Goal: Obtain resource: Download file/media

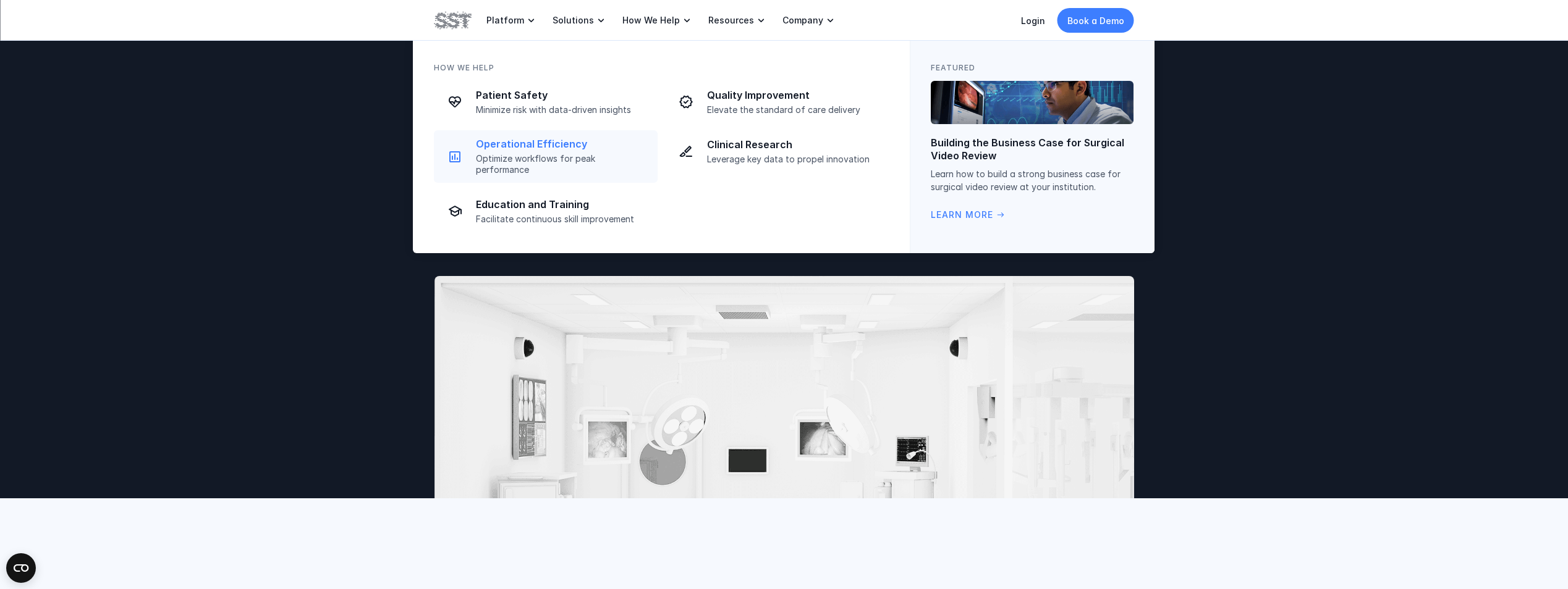
click at [546, 145] on p "Operational Efficiency" at bounding box center [563, 144] width 174 height 13
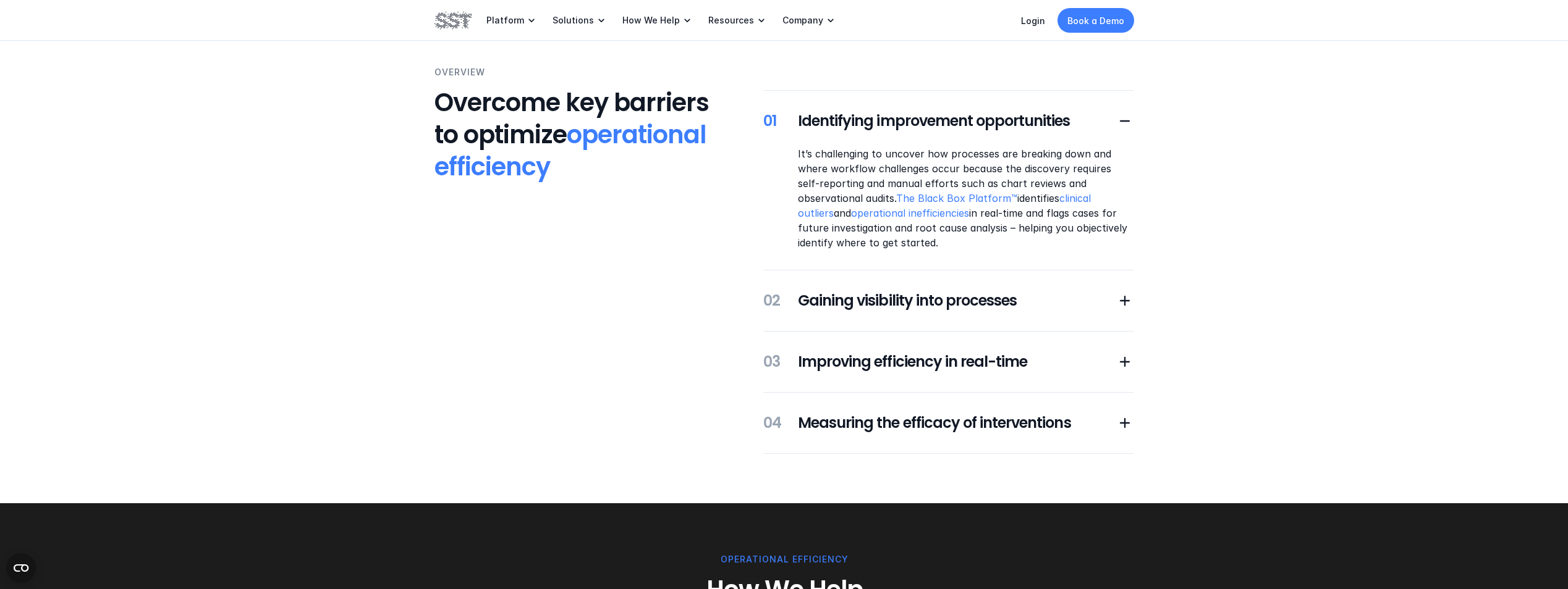
scroll to position [124, 0]
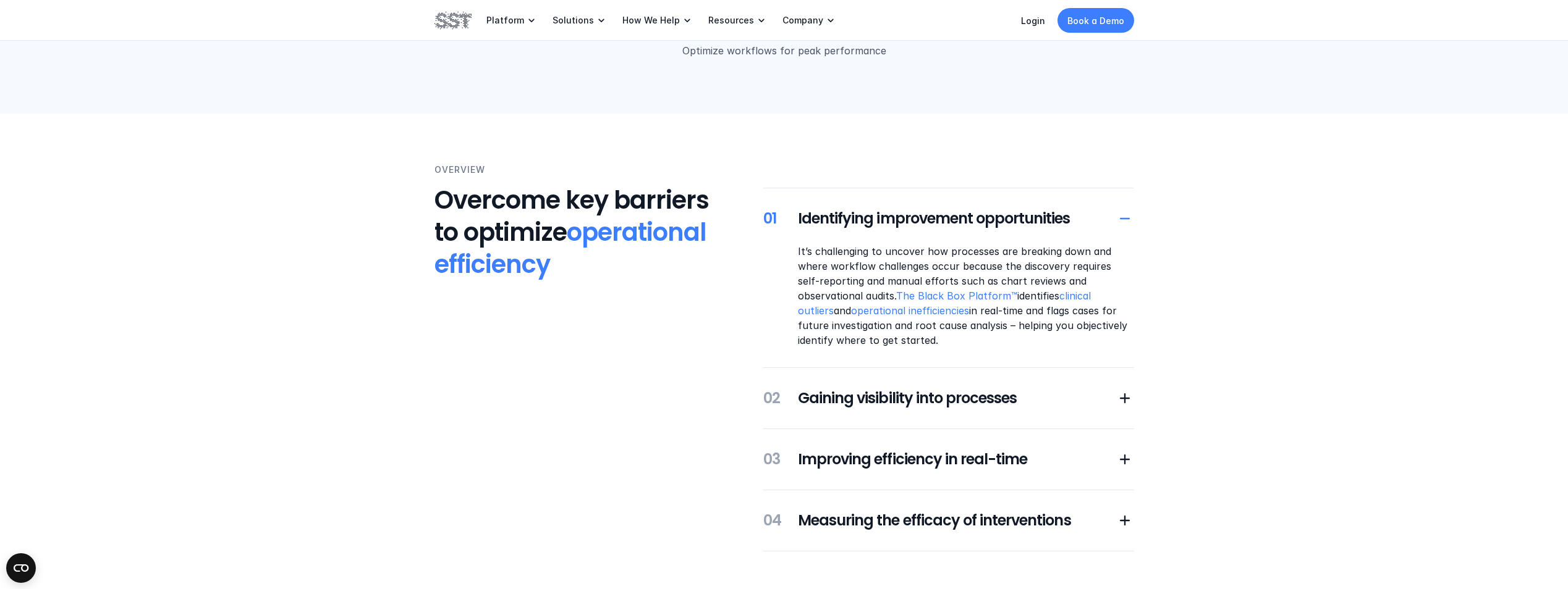
click at [1121, 218] on use at bounding box center [1124, 218] width 10 height 1
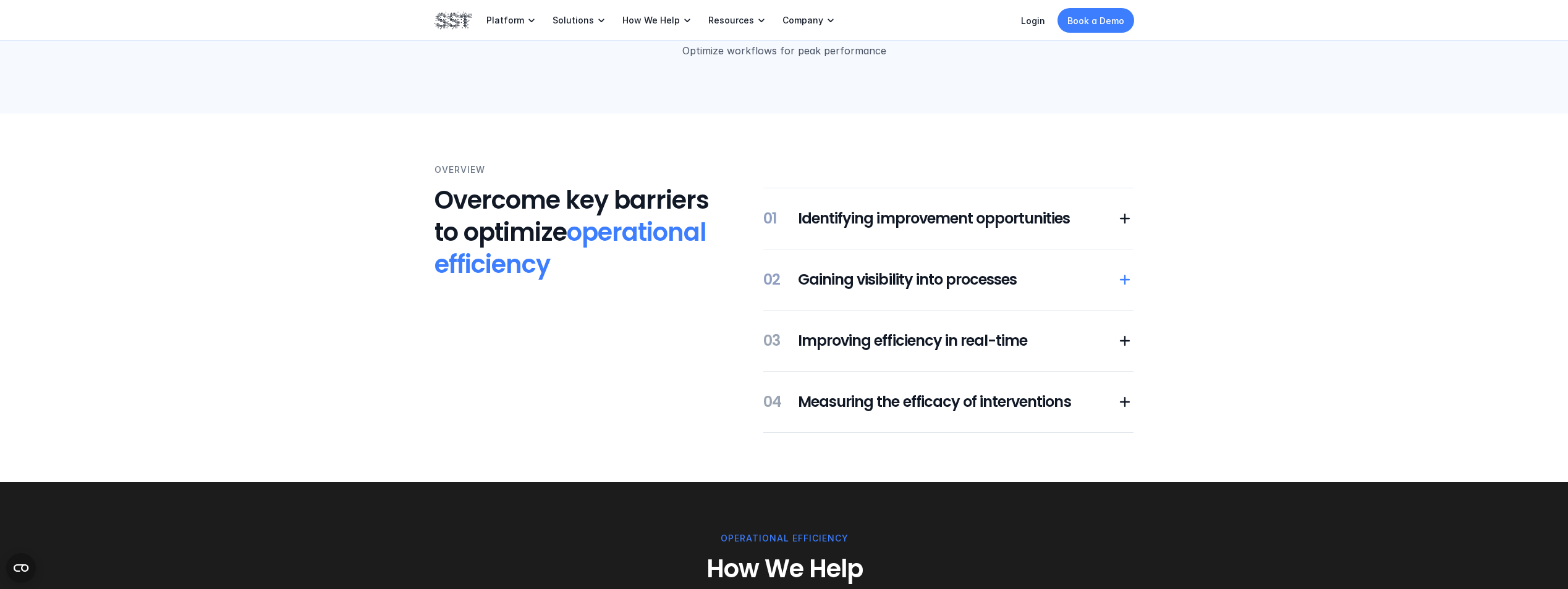
click at [1124, 283] on use at bounding box center [1124, 279] width 10 height 10
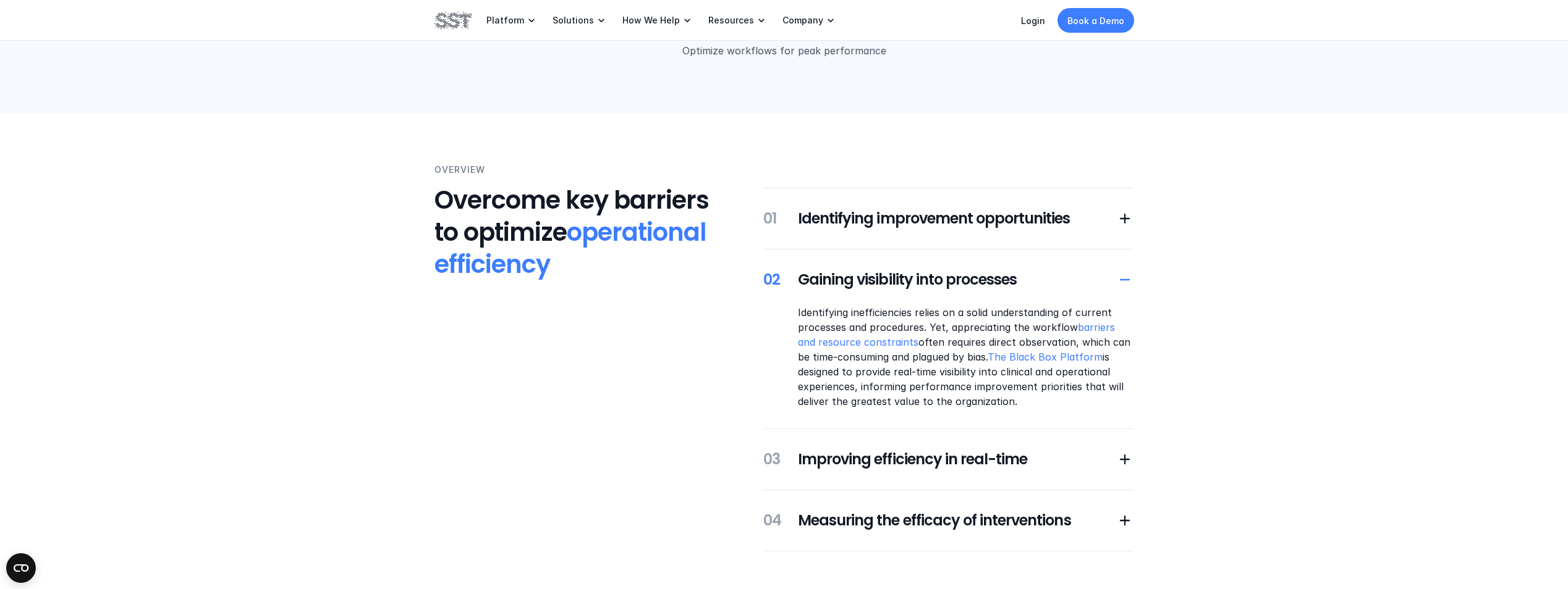
click at [1125, 283] on icon at bounding box center [1125, 280] width 17 height 17
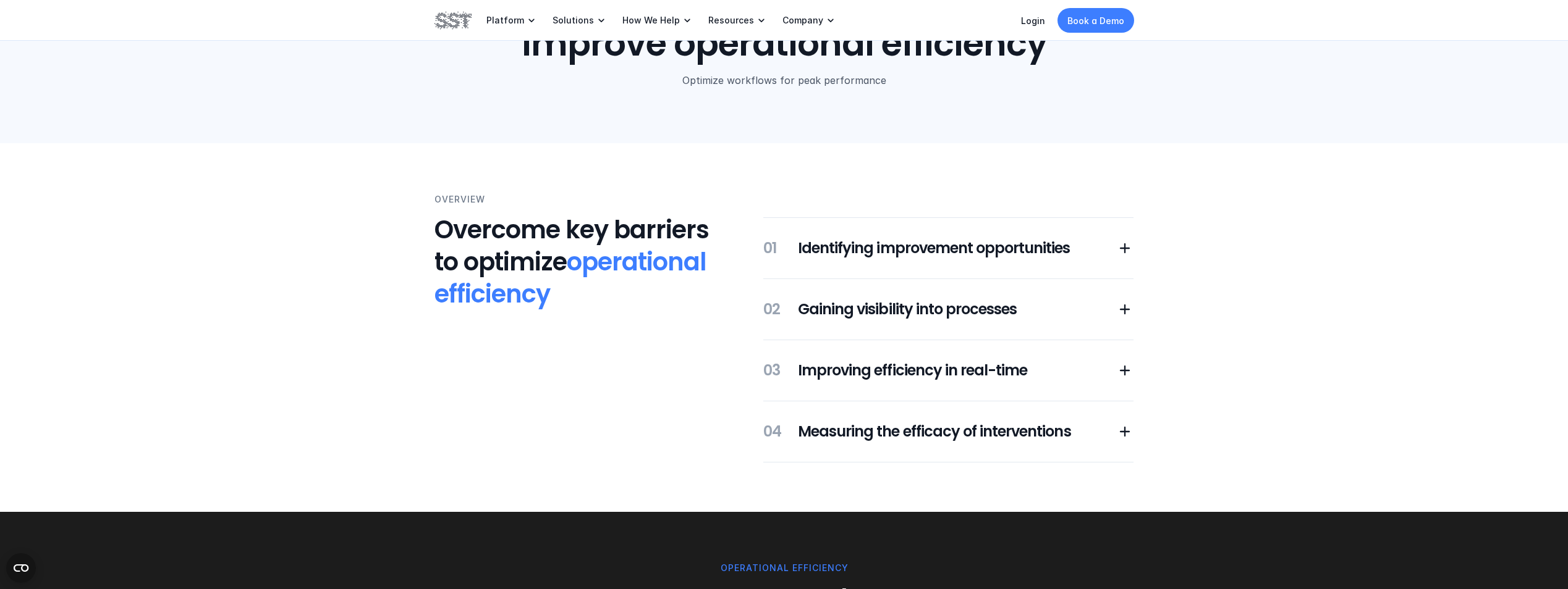
scroll to position [0, 0]
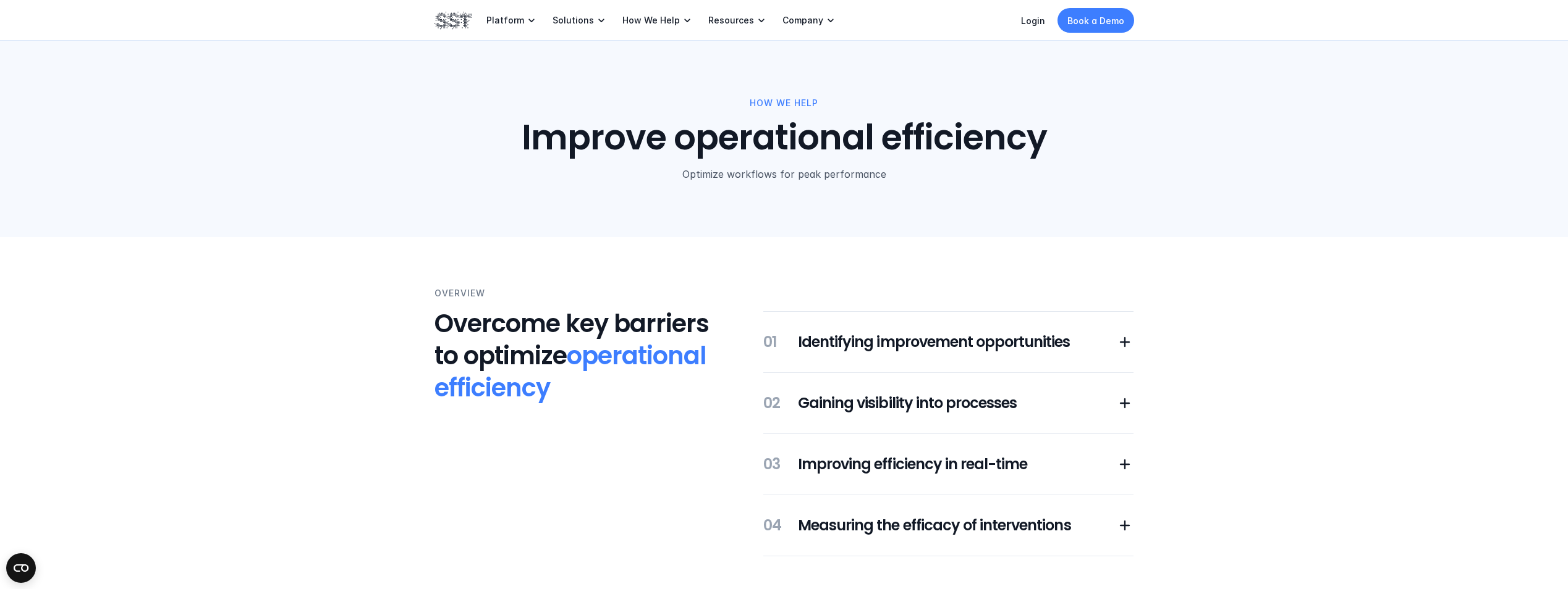
click at [1335, 334] on div "Overview Overcome key barriers to optimize operational efficiency 01 Identifyin…" at bounding box center [784, 421] width 1568 height 369
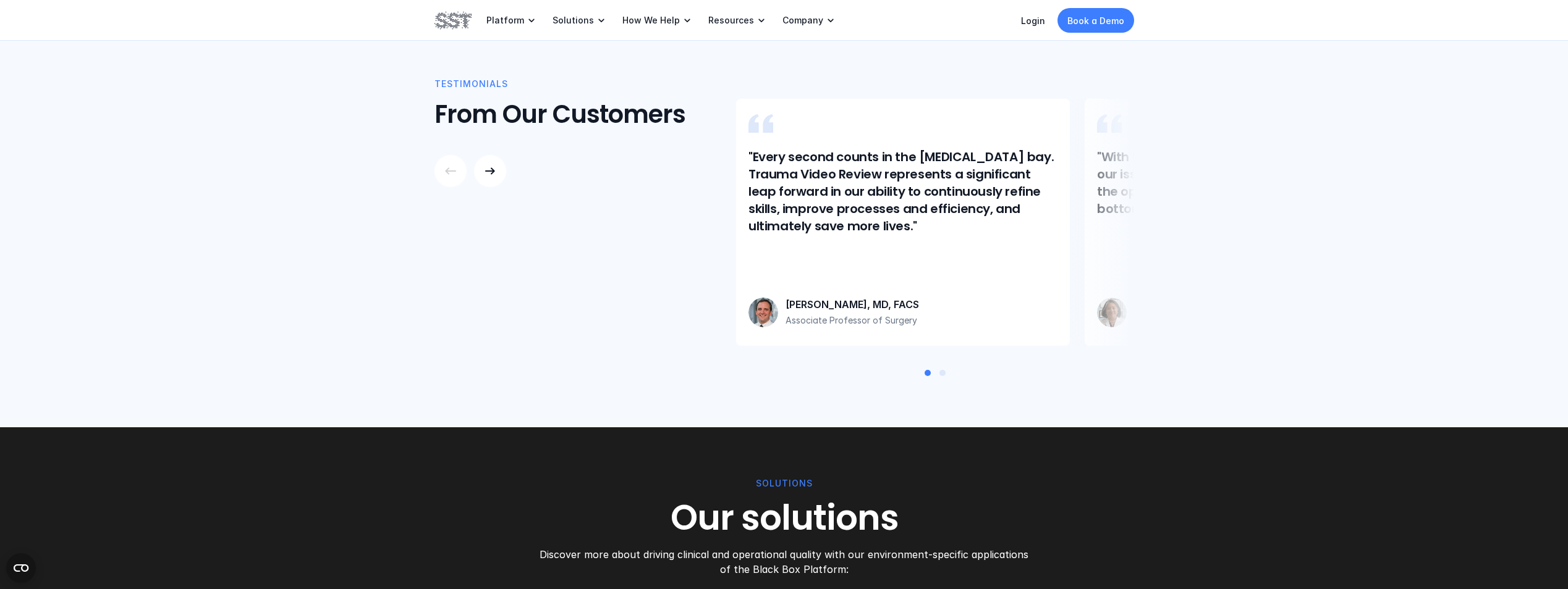
scroll to position [988, 0]
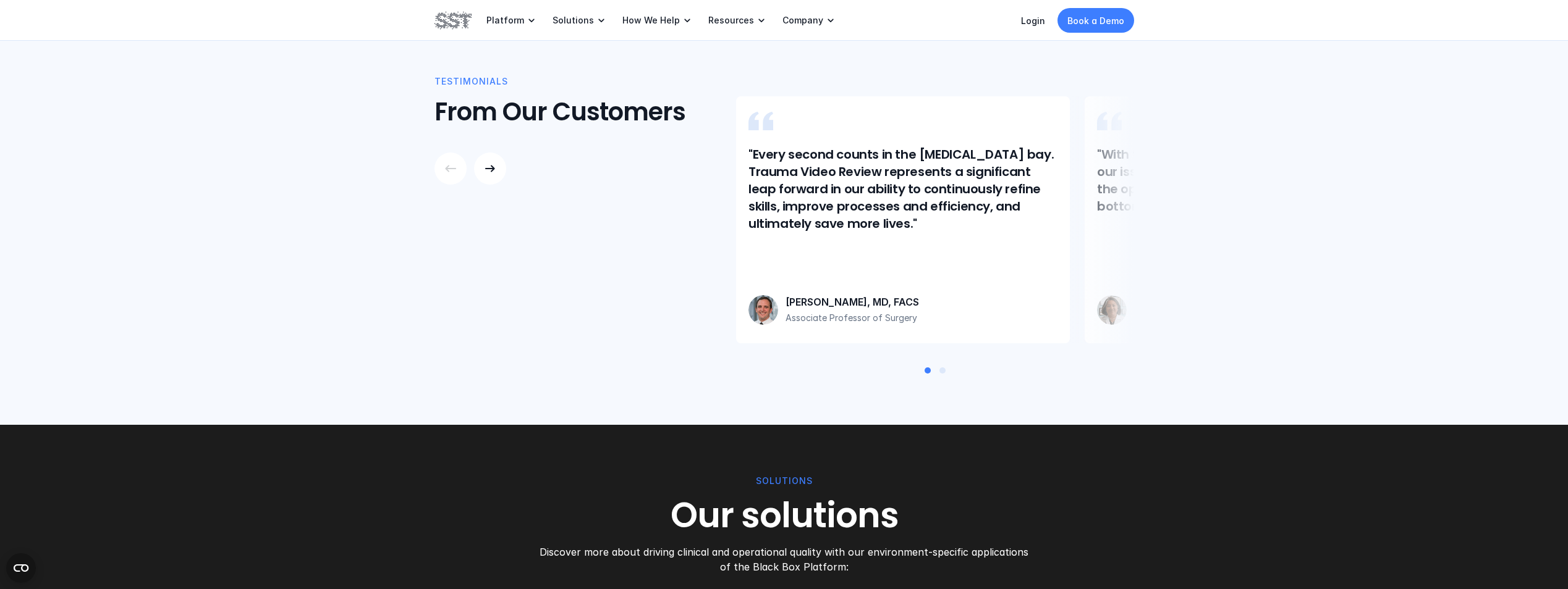
click at [1269, 203] on div "Testimonials From Our Customers "Every second counts in the [MEDICAL_DATA] bay.…" at bounding box center [784, 225] width 1568 height 400
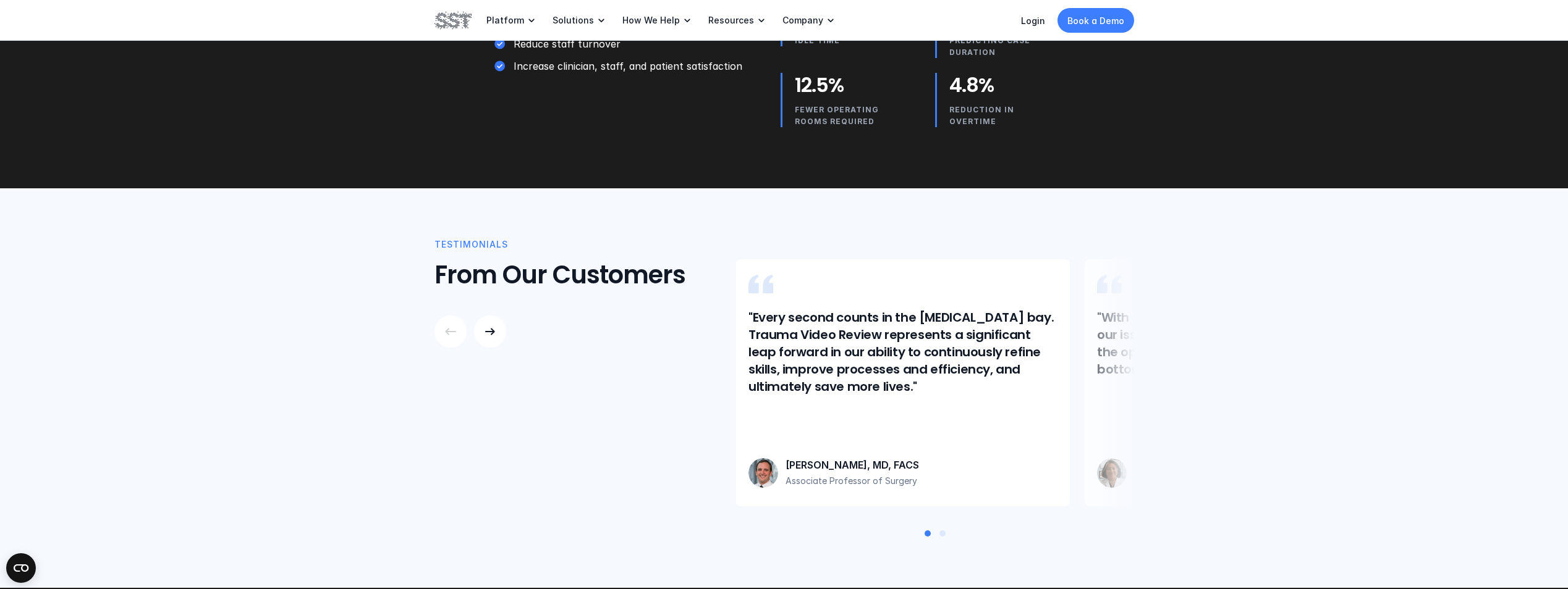
scroll to position [803, 0]
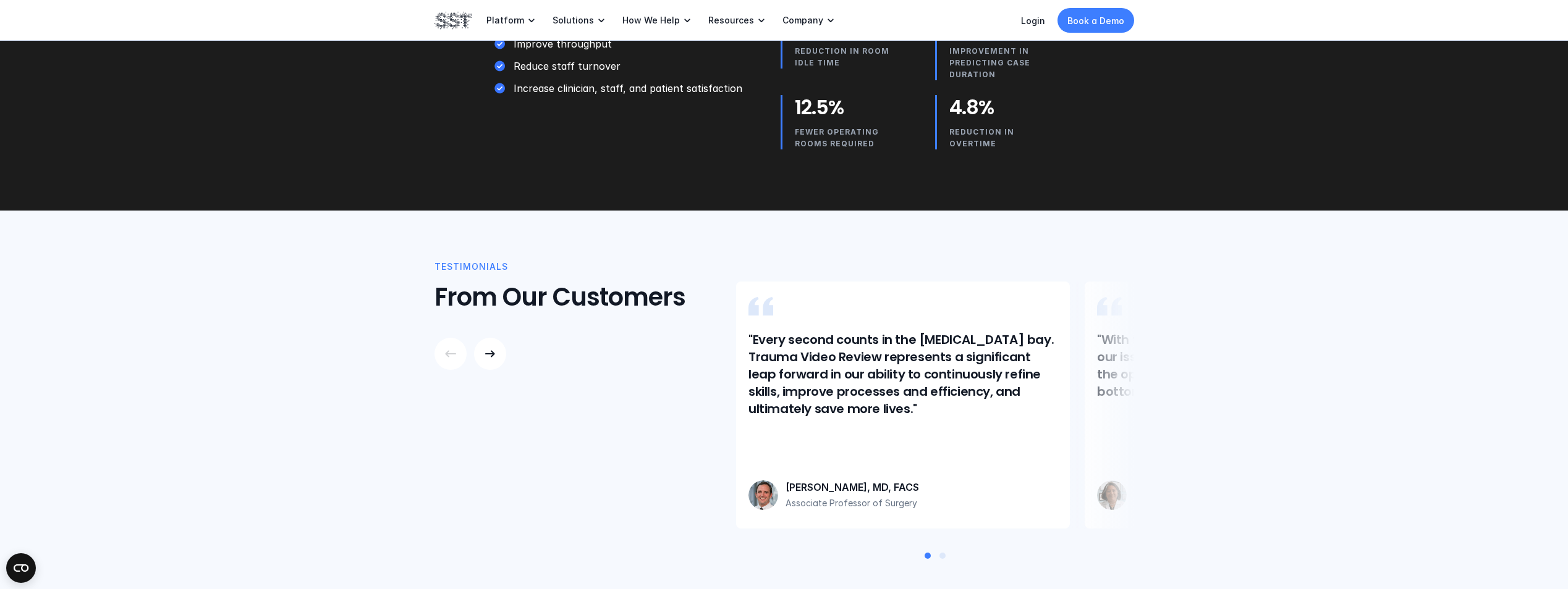
click at [946, 551] on div at bounding box center [942, 555] width 10 height 10
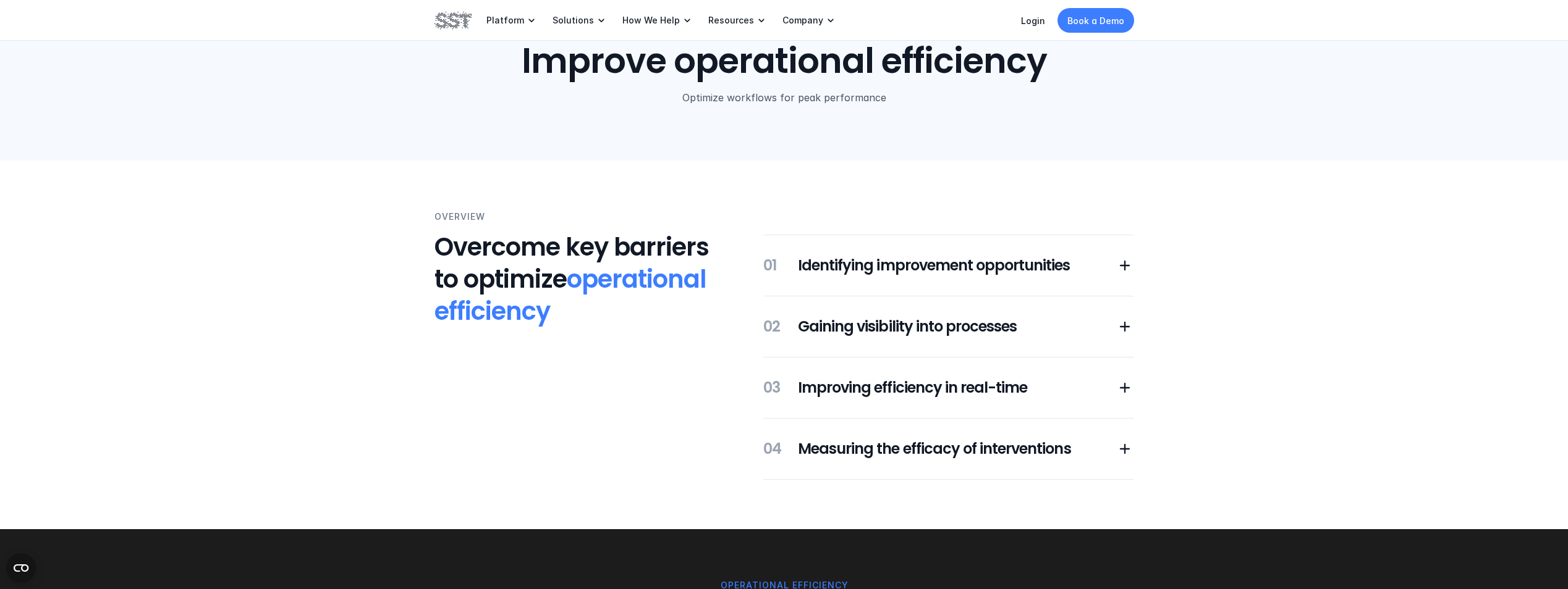
scroll to position [0, 0]
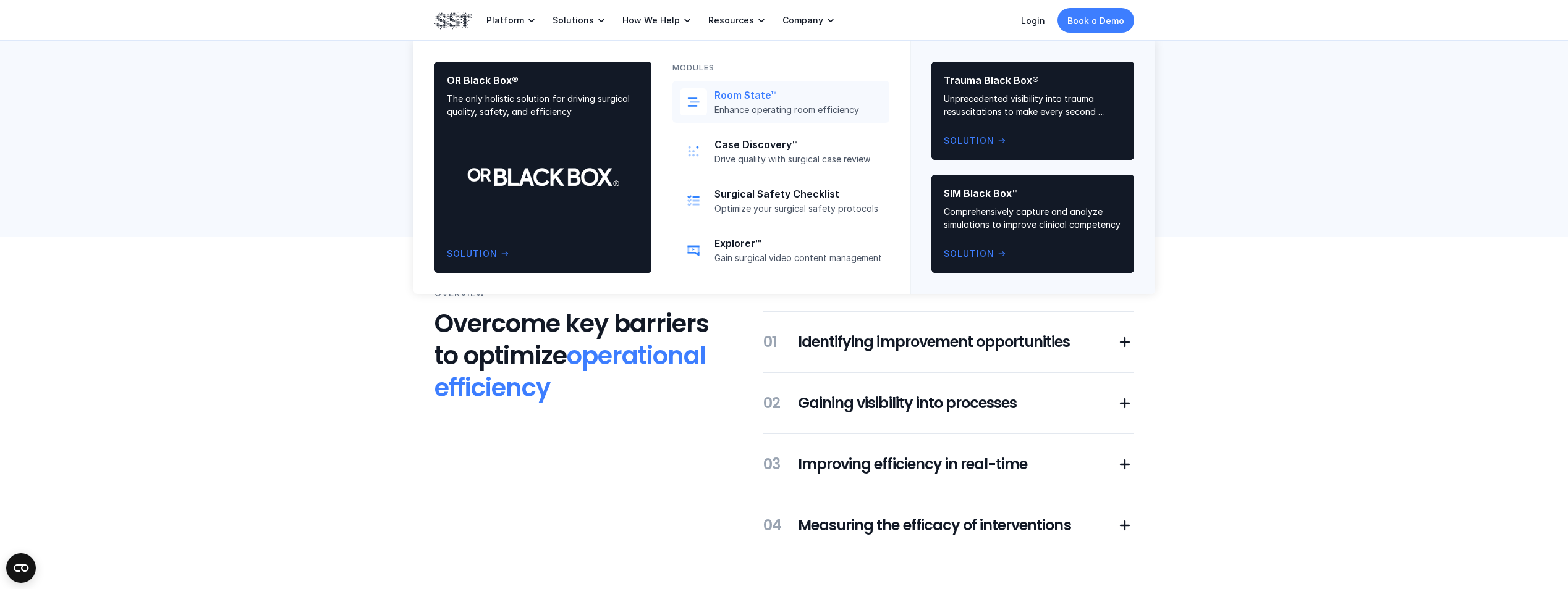
click at [741, 116] on link "Room State™ Enhance operating room efficiency" at bounding box center [781, 101] width 217 height 42
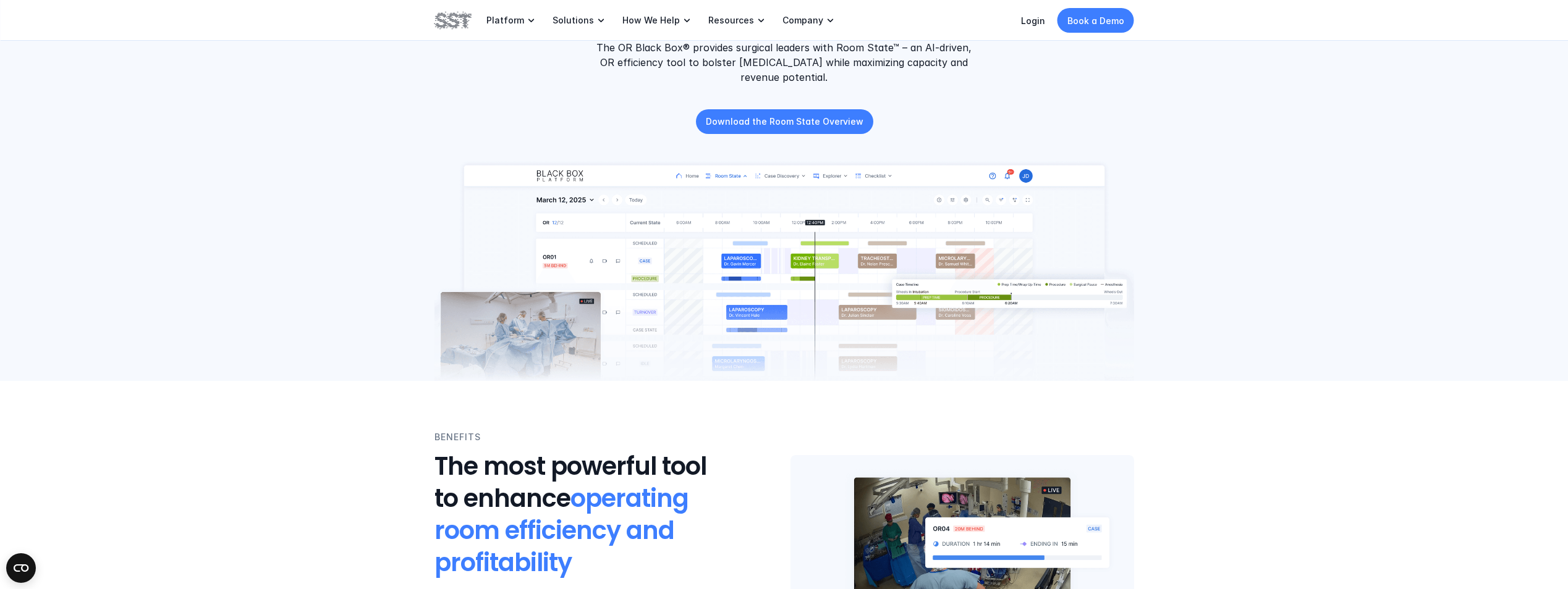
scroll to position [124, 0]
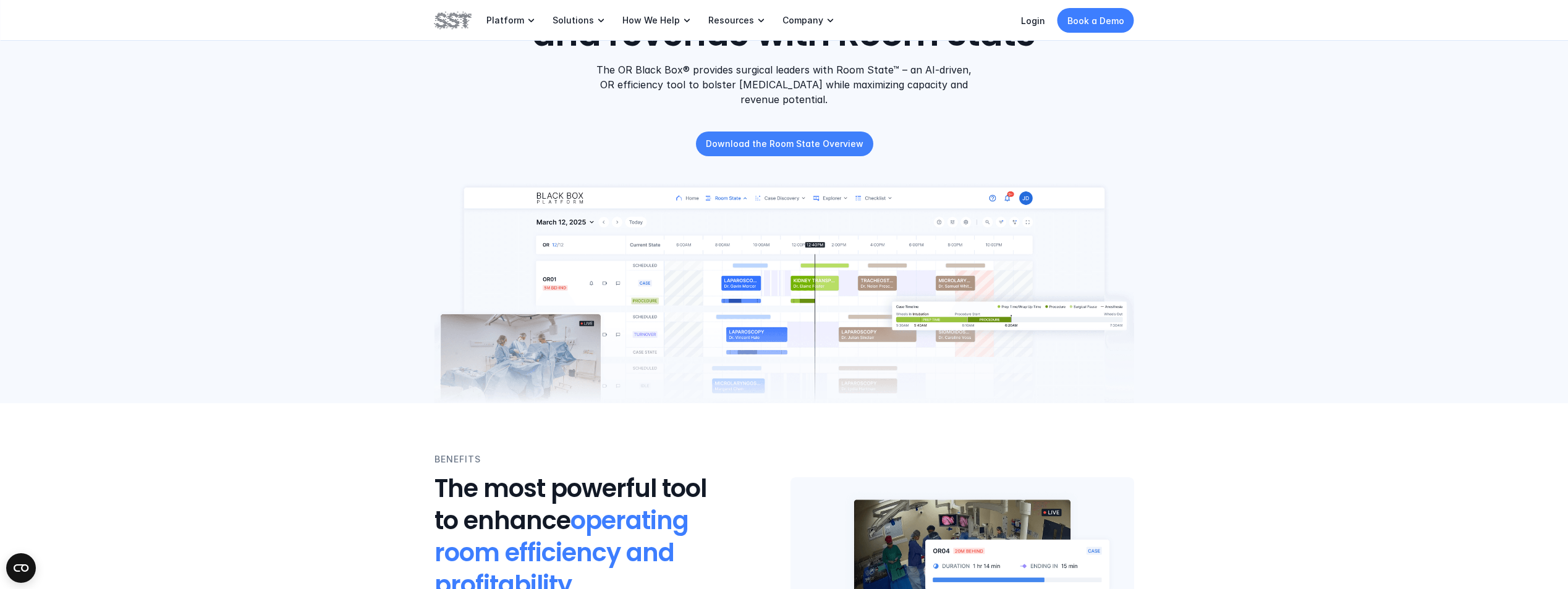
click at [800, 147] on p "Download the Room State Overview" at bounding box center [784, 144] width 158 height 13
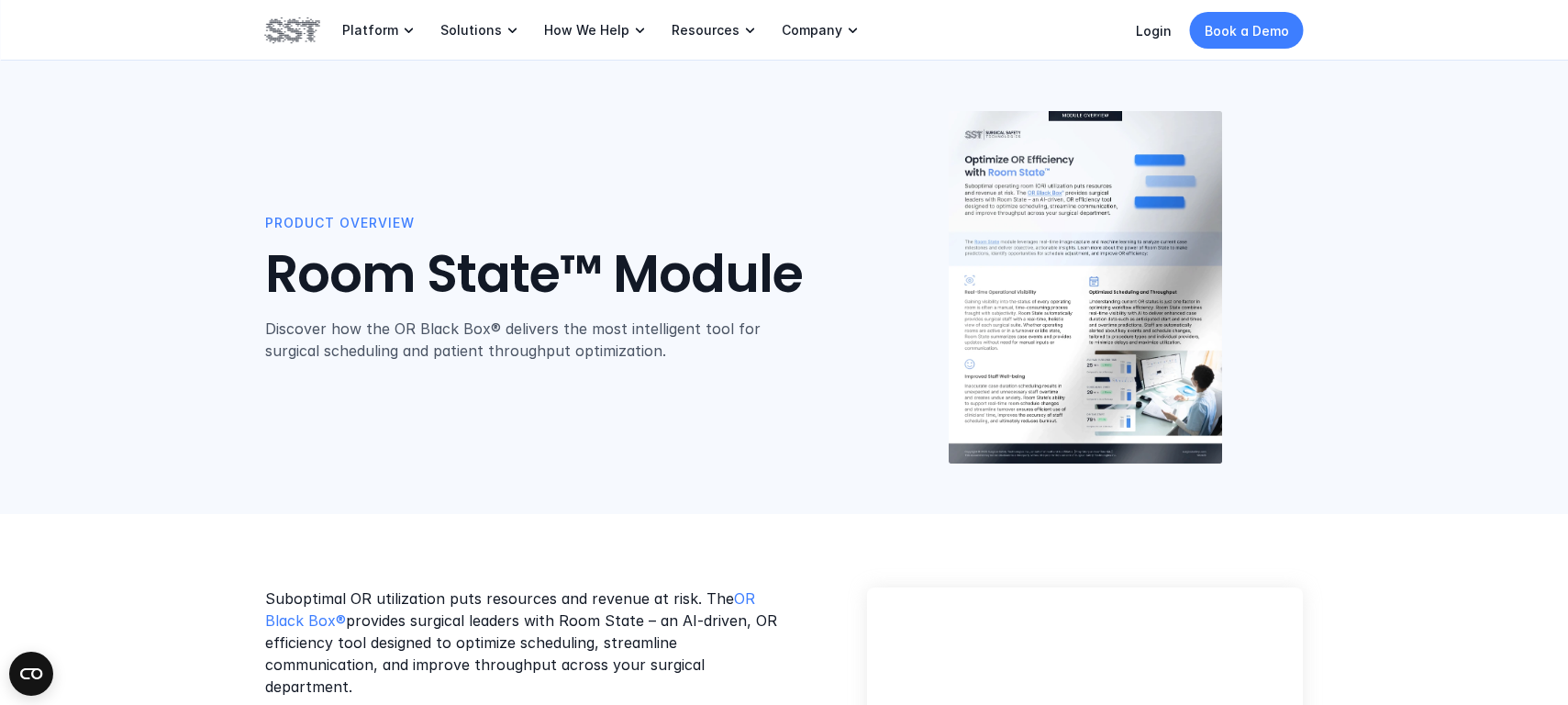
click at [13, 134] on div "Product Overview Room State™ Module Discover how the OR Black Box® delivers the…" at bounding box center [784, 257] width 1568 height 514
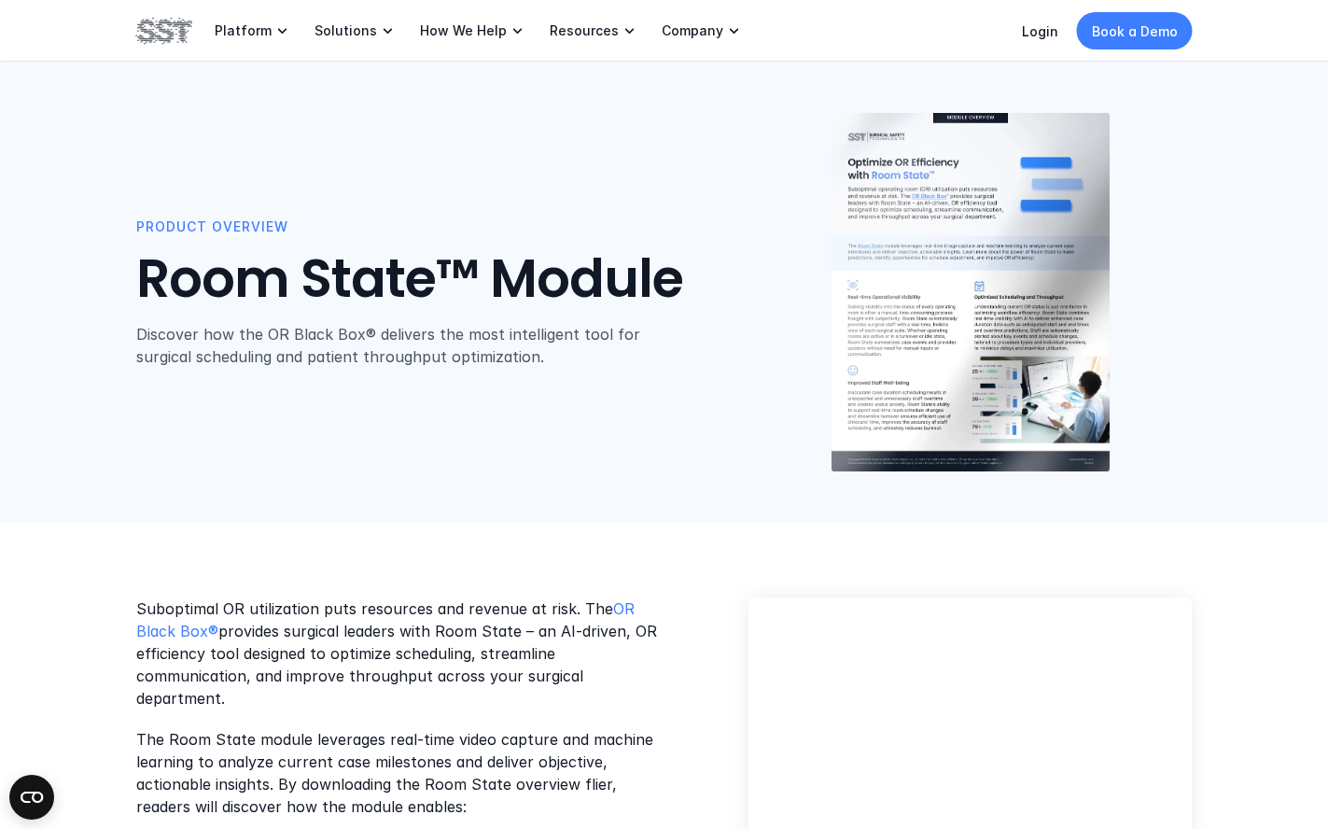
click at [578, 785] on p "The Room State module leverages real-time video capture and machine learning to…" at bounding box center [405, 773] width 538 height 90
